Goal: Task Accomplishment & Management: Manage account settings

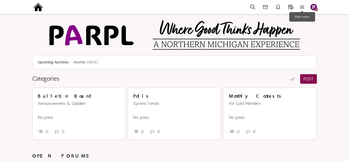
click at [302, 7] on icon at bounding box center [301, 7] width 11 height 6
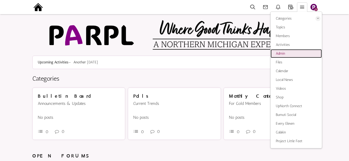
click at [281, 55] on span "Admin" at bounding box center [279, 53] width 9 height 4
click at [39, 7] on img at bounding box center [38, 7] width 12 height 12
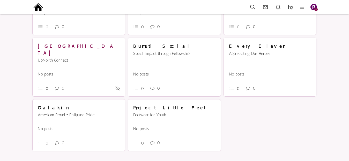
scroll to position [187, 0]
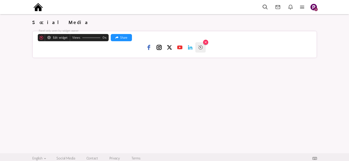
click at [205, 42] on div "Panel only seen by widget owner Edit widget Views 0% Share 🔥" at bounding box center [174, 38] width 273 height 8
click at [206, 42] on div "Panel only seen by widget owner Edit widget Views 0% Share 🔥" at bounding box center [174, 38] width 273 height 8
click at [201, 47] on icon at bounding box center [200, 47] width 5 height 5
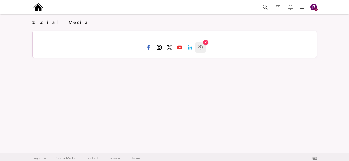
click at [313, 6] on img "button" at bounding box center [313, 7] width 6 height 6
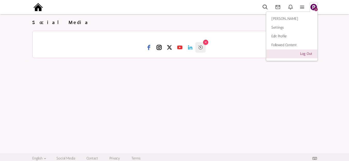
click at [305, 52] on link "Log Out" at bounding box center [291, 54] width 51 height 9
